Goal: Transaction & Acquisition: Purchase product/service

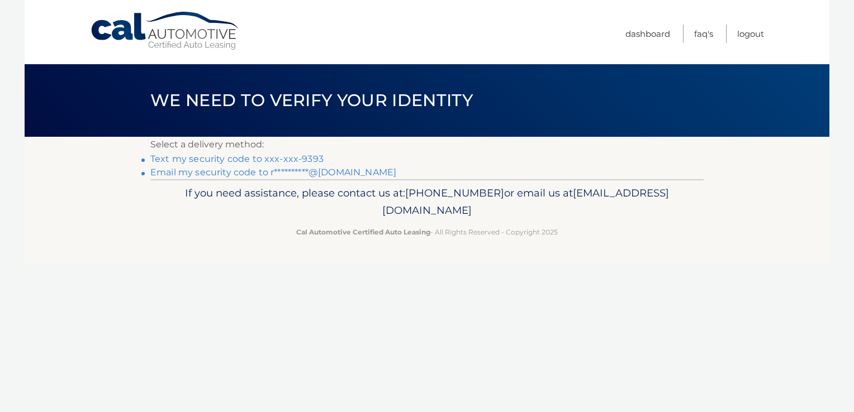
click at [232, 158] on link "Text my security code to xxx-xxx-9393" at bounding box center [236, 159] width 173 height 11
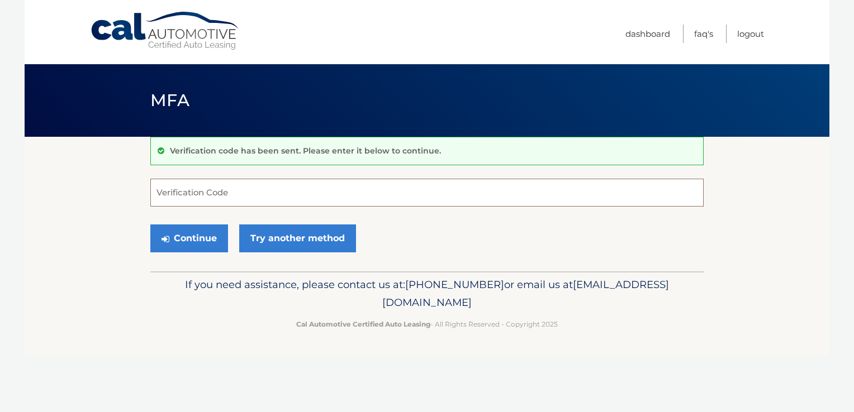
click at [205, 189] on input "Verification Code" at bounding box center [426, 193] width 553 height 28
type input "911389"
click at [201, 235] on button "Continue" at bounding box center [189, 239] width 78 height 28
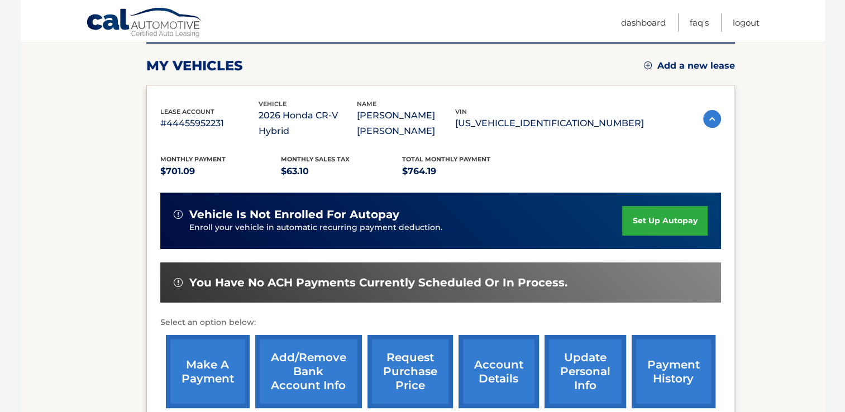
scroll to position [165, 0]
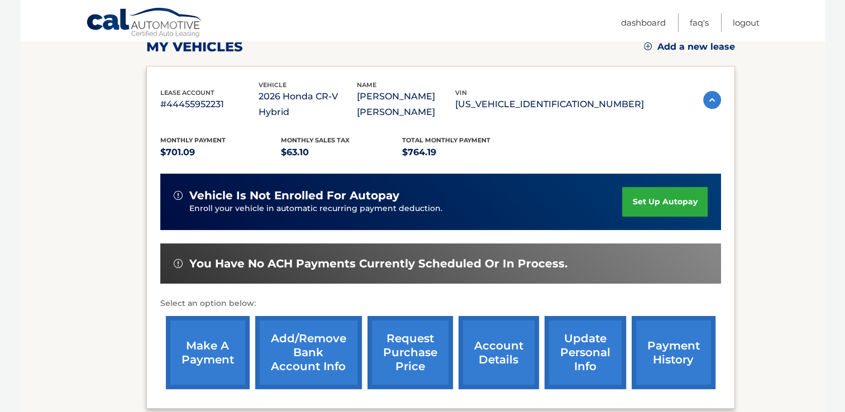
click at [215, 356] on link "make a payment" at bounding box center [208, 352] width 84 height 73
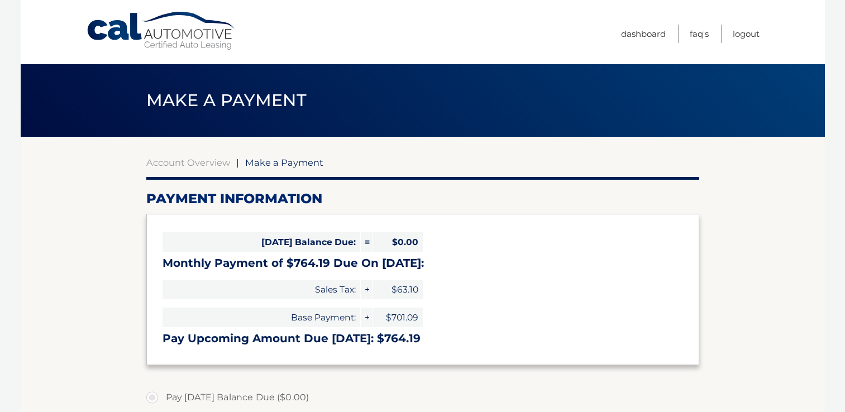
select select "MmQyOWM0MjItMzFhYi00NGEwLWE1OGQtMTdmOTU1NDRjZWQ4"
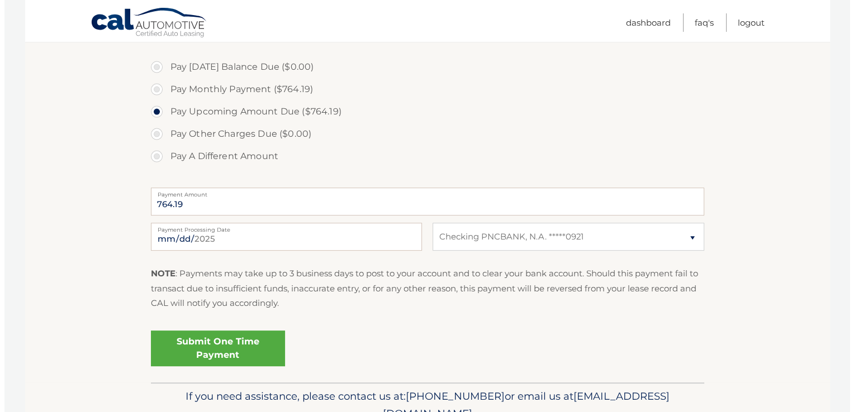
scroll to position [385, 0]
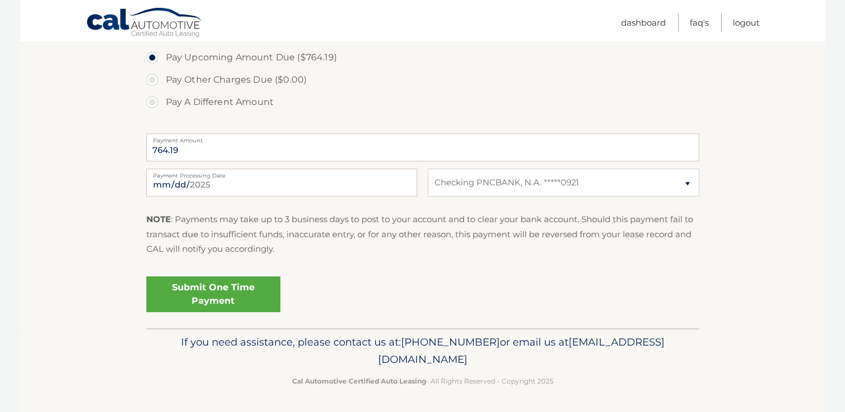
click at [203, 297] on link "Submit One Time Payment" at bounding box center [213, 295] width 134 height 36
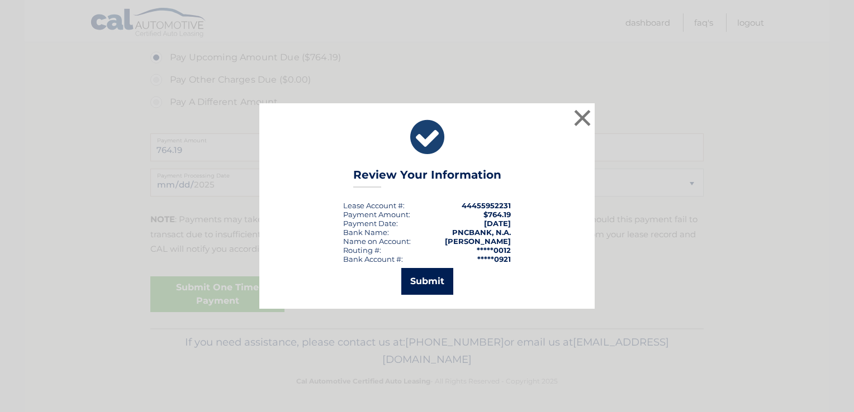
click at [440, 277] on button "Submit" at bounding box center [427, 281] width 52 height 27
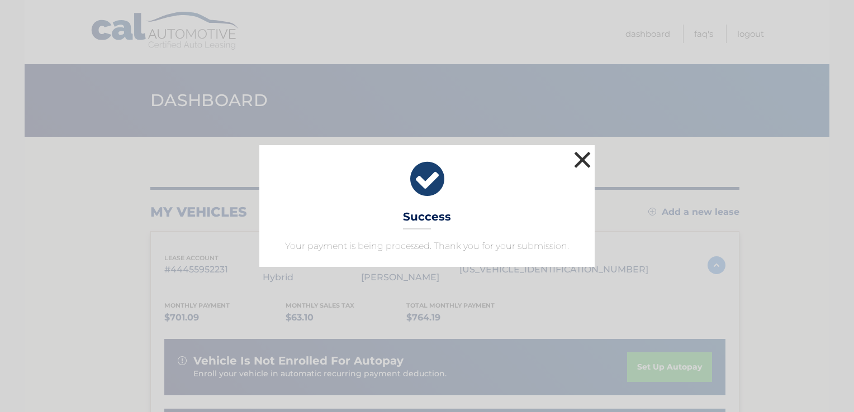
click at [582, 162] on button "×" at bounding box center [582, 160] width 22 height 22
